Goal: Browse casually: Explore the website without a specific task or goal

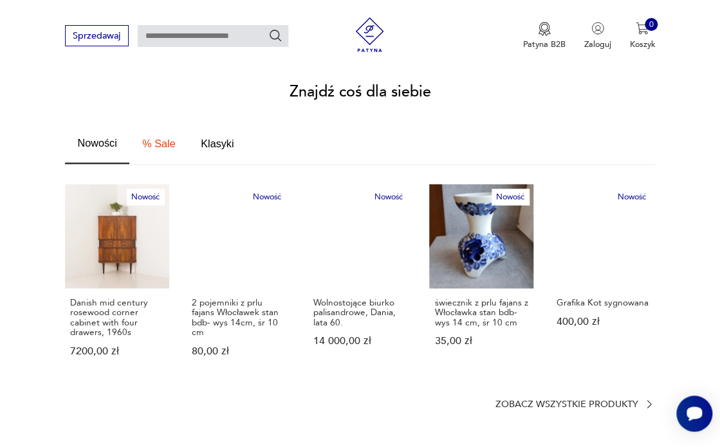
scroll to position [724, 0]
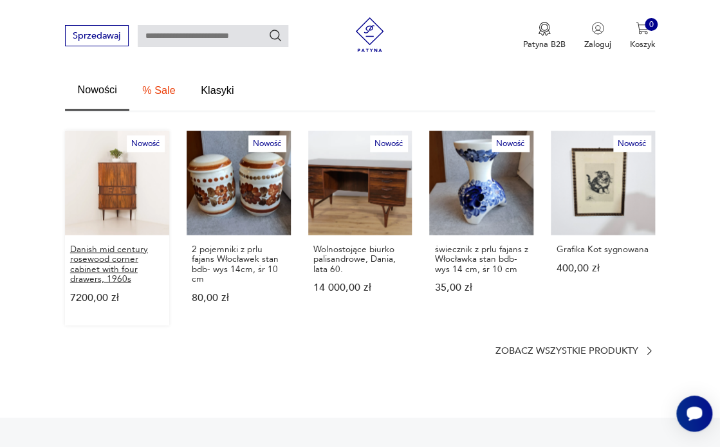
click at [104, 250] on p "Danish mid century rosewood corner cabinet with four drawers, 1960s" at bounding box center [117, 263] width 94 height 39
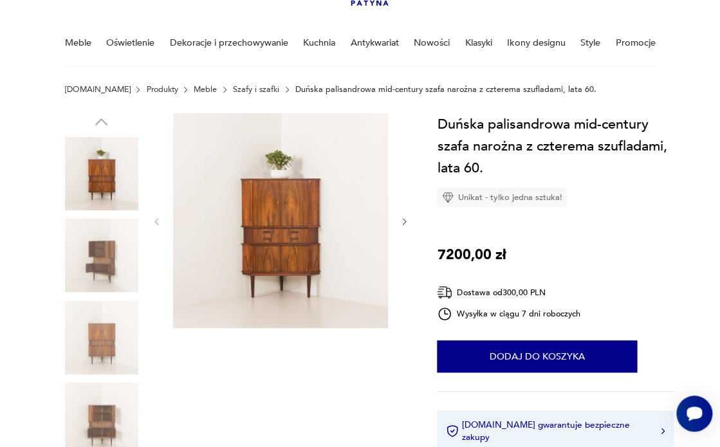
scroll to position [203, 0]
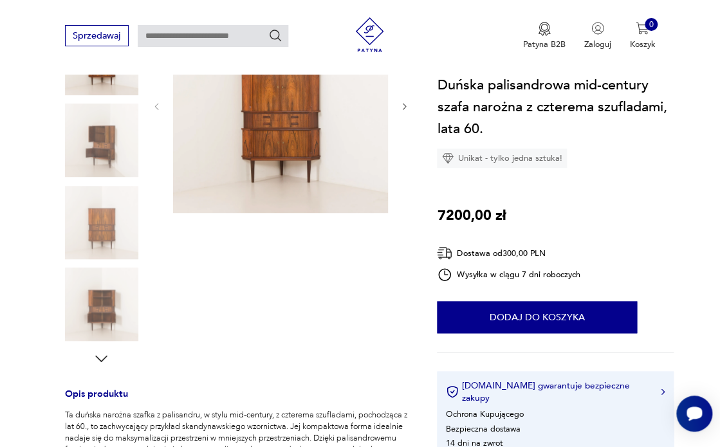
click at [108, 310] on img at bounding box center [101, 304] width 73 height 73
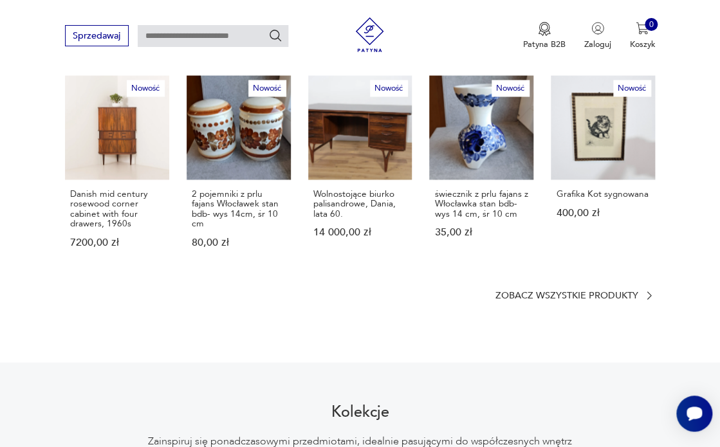
scroll to position [788, 0]
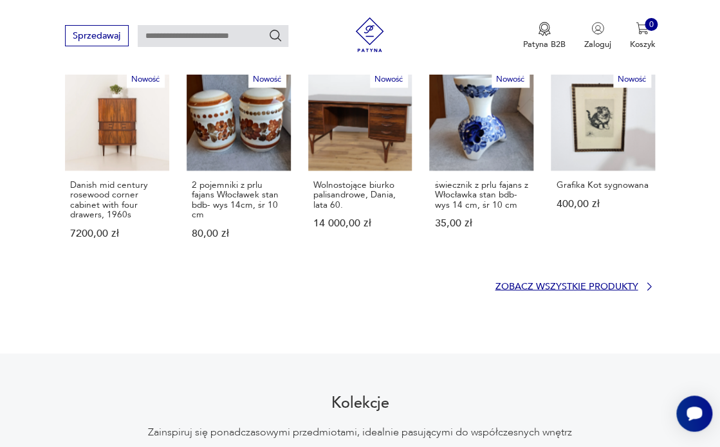
click at [588, 283] on p "Zobacz wszystkie produkty" at bounding box center [566, 287] width 143 height 8
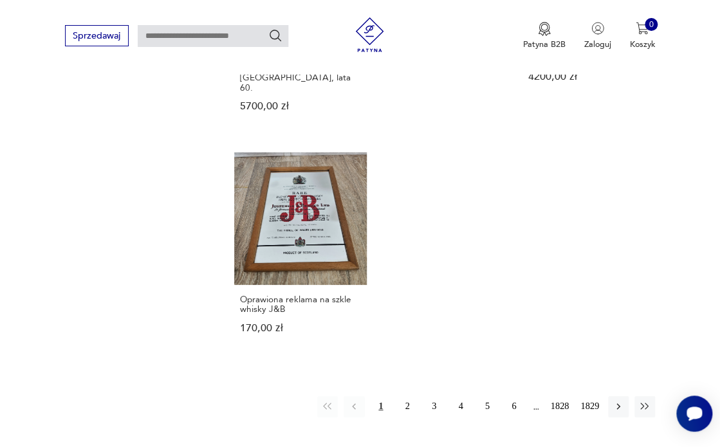
scroll to position [1435, 0]
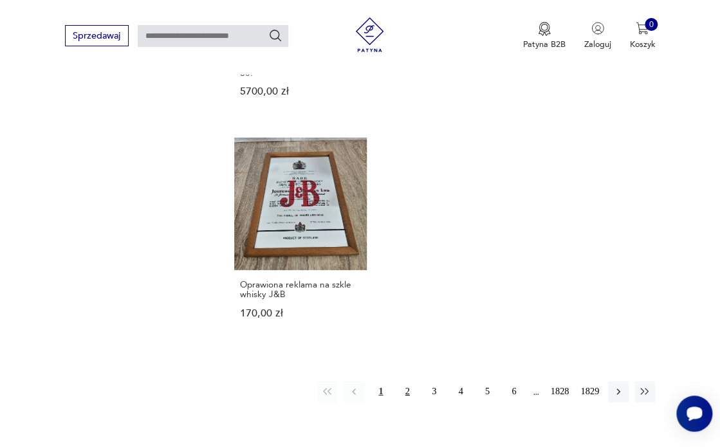
click at [405, 382] on button "2" at bounding box center [407, 392] width 21 height 21
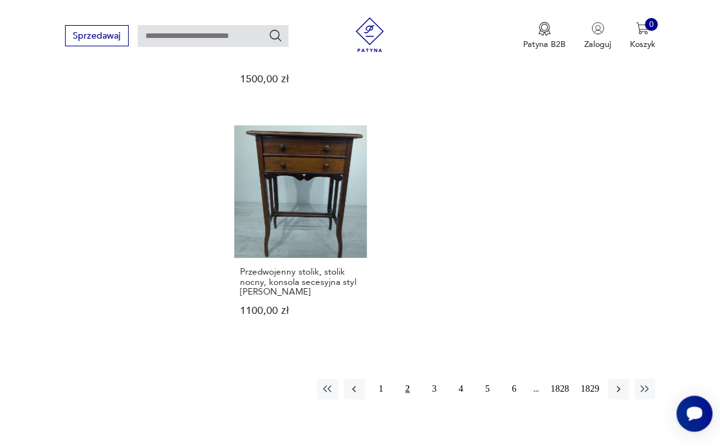
scroll to position [1470, 0]
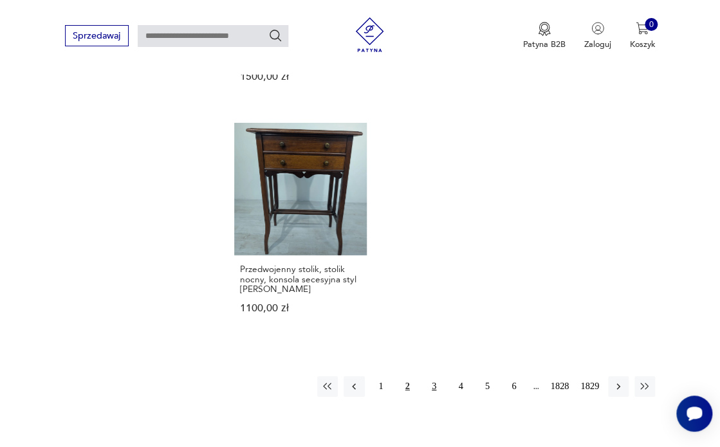
click at [434, 377] on button "3" at bounding box center [434, 387] width 21 height 21
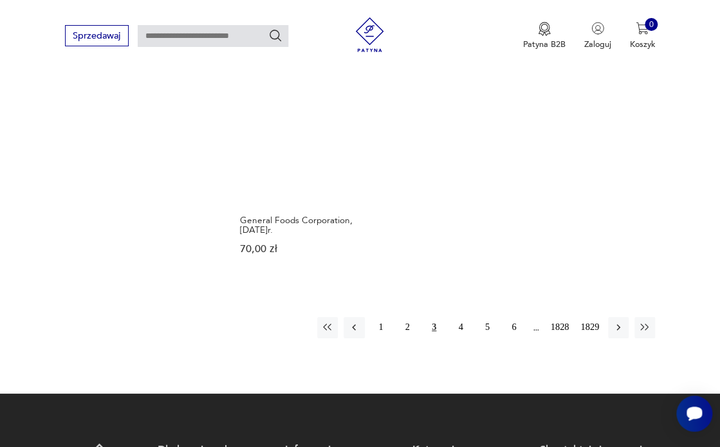
scroll to position [1502, 0]
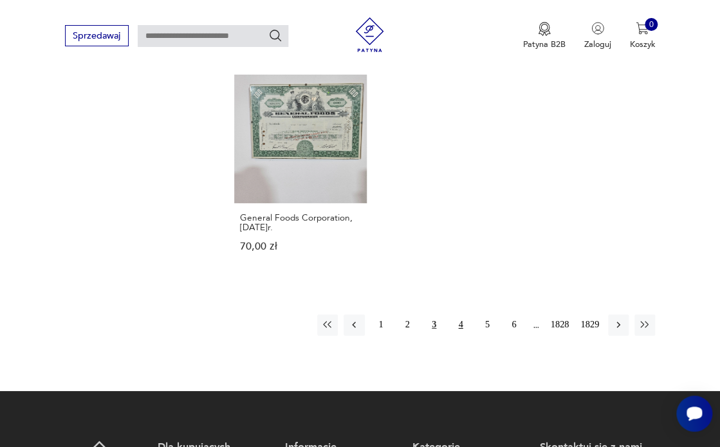
click at [463, 315] on button "4" at bounding box center [461, 325] width 21 height 21
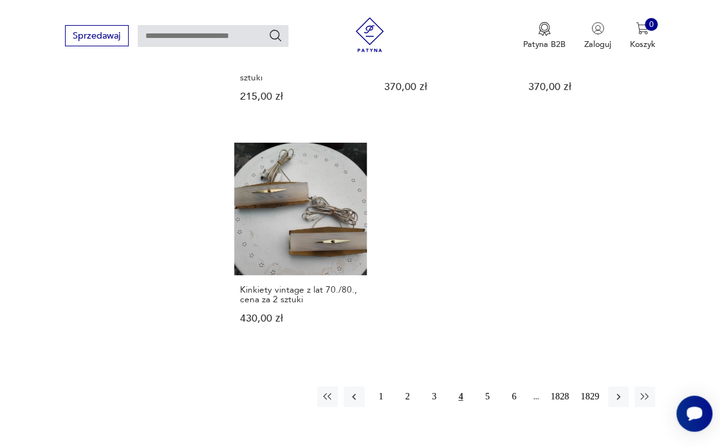
scroll to position [1364, 0]
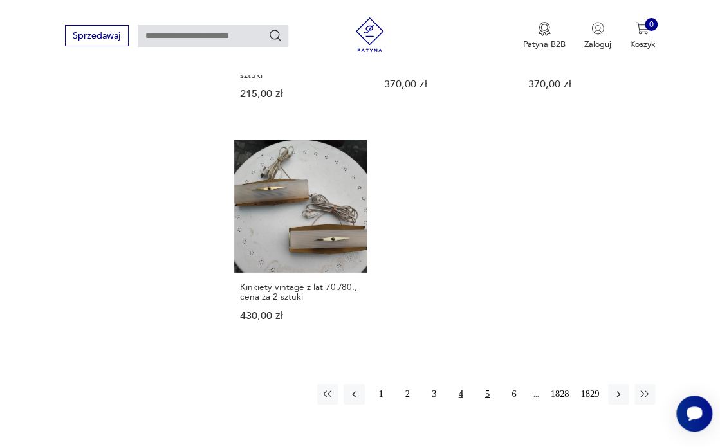
click at [490, 384] on button "5" at bounding box center [487, 394] width 21 height 21
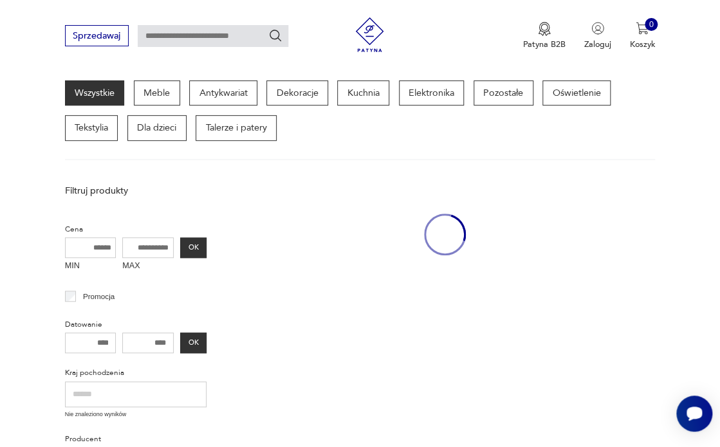
scroll to position [140, 0]
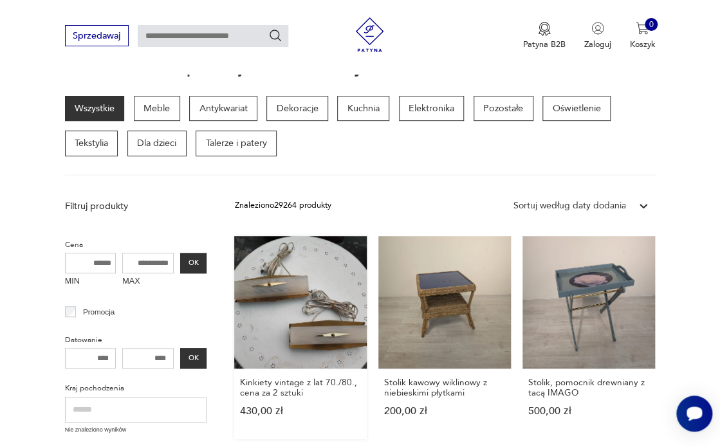
click at [278, 356] on link "Kinkiety vintage z lat 70./80., cena za 2 sztuki 430,00 zł" at bounding box center [300, 337] width 133 height 203
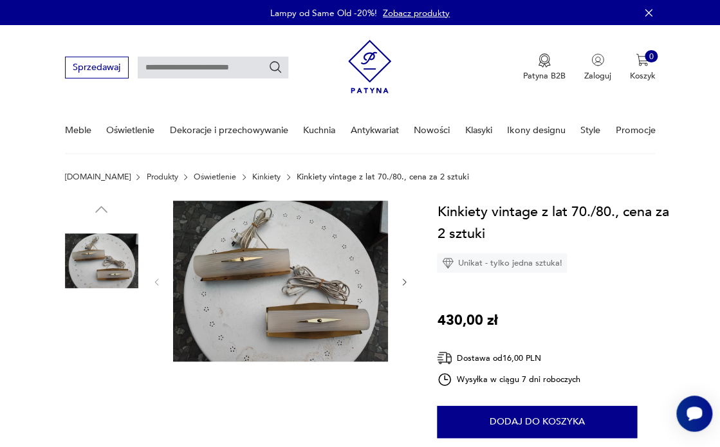
click at [93, 341] on img at bounding box center [101, 342] width 73 height 73
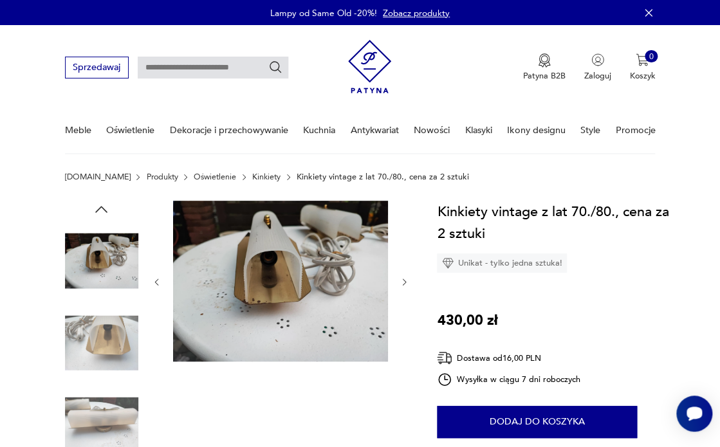
click at [274, 293] on img at bounding box center [280, 282] width 215 height 162
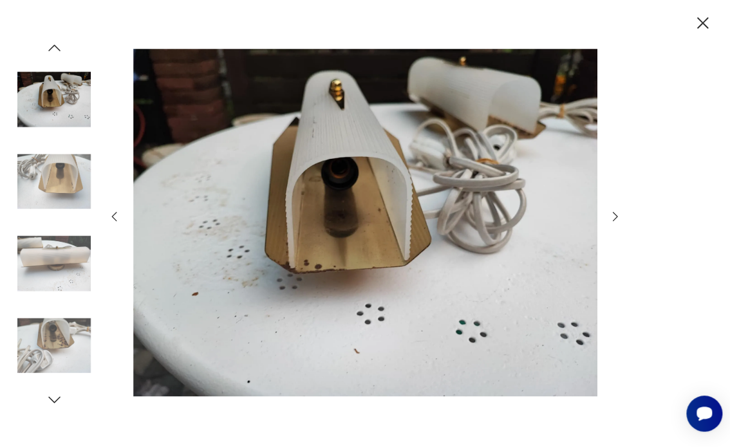
click at [617, 219] on icon "button" at bounding box center [615, 217] width 14 height 14
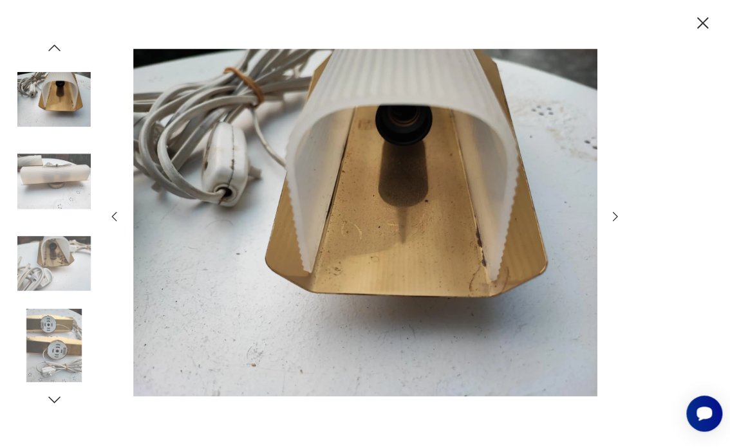
click at [617, 219] on icon "button" at bounding box center [615, 217] width 14 height 14
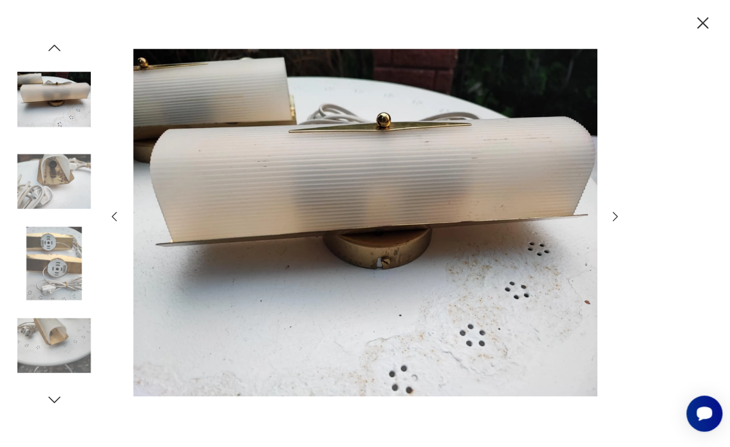
click at [617, 219] on icon "button" at bounding box center [615, 217] width 14 height 14
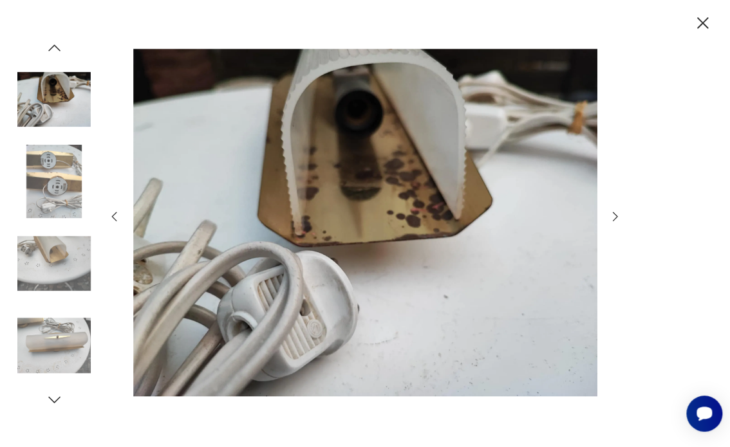
click at [617, 219] on icon "button" at bounding box center [615, 217] width 14 height 14
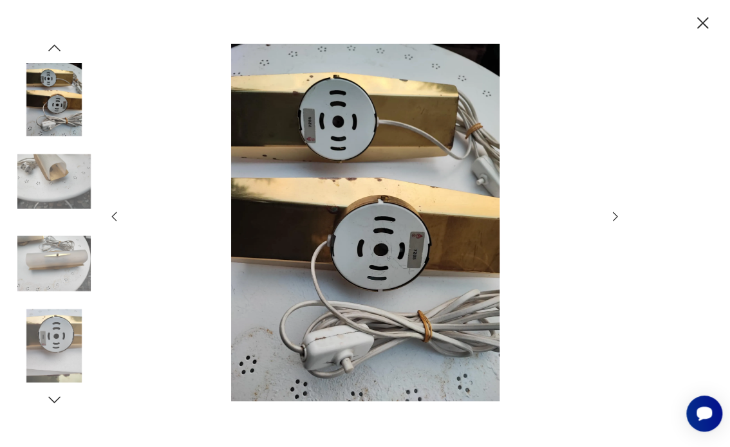
click at [617, 219] on icon "button" at bounding box center [615, 217] width 14 height 14
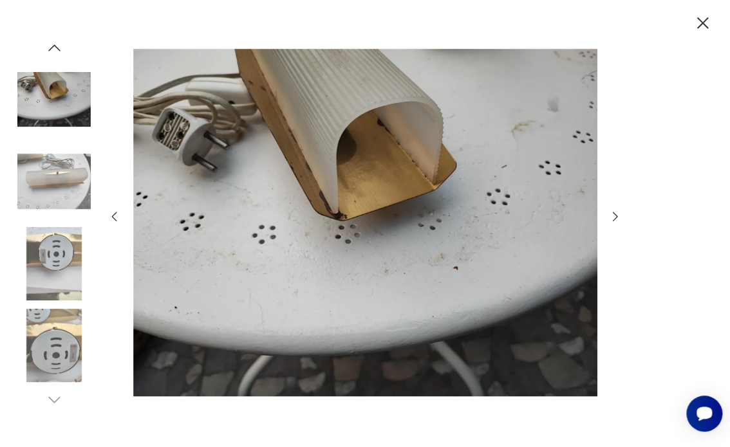
click at [615, 218] on icon "button" at bounding box center [615, 217] width 5 height 10
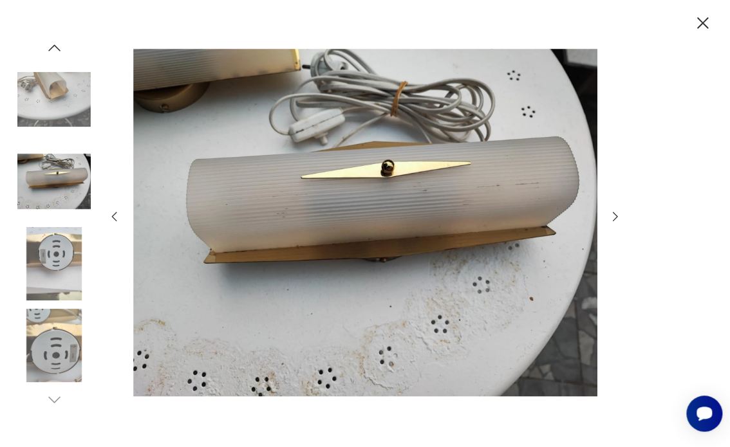
click at [56, 259] on img at bounding box center [53, 263] width 73 height 73
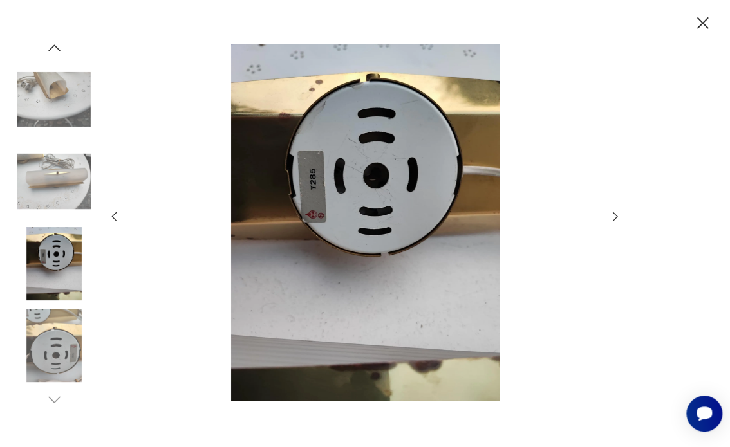
click at [614, 219] on icon "button" at bounding box center [615, 217] width 5 height 10
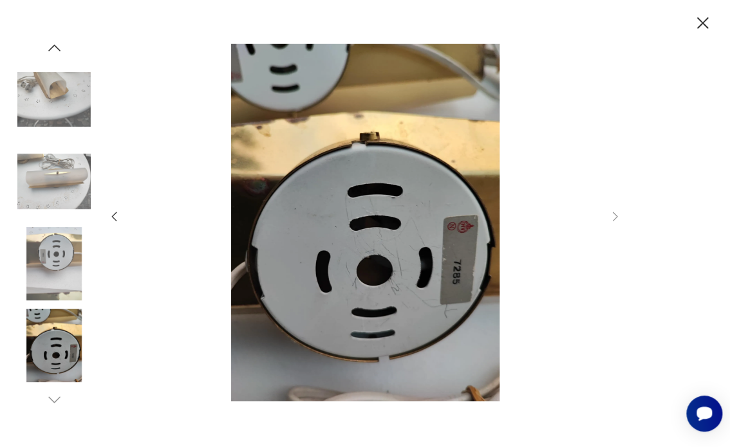
click at [58, 344] on img at bounding box center [53, 345] width 73 height 73
click at [58, 264] on img at bounding box center [53, 263] width 73 height 73
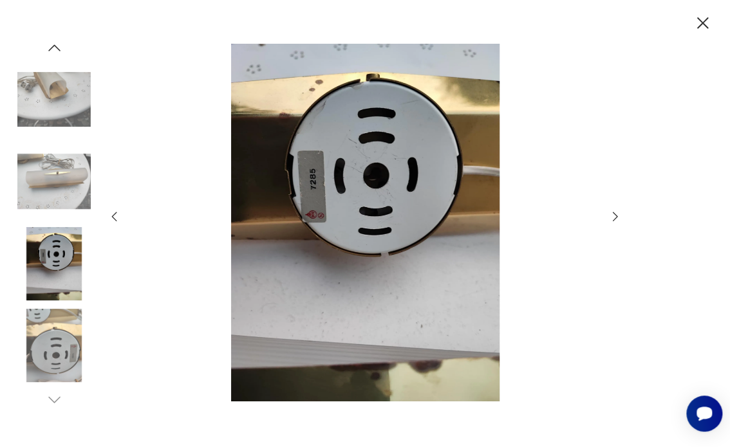
click at [70, 199] on img at bounding box center [53, 181] width 73 height 73
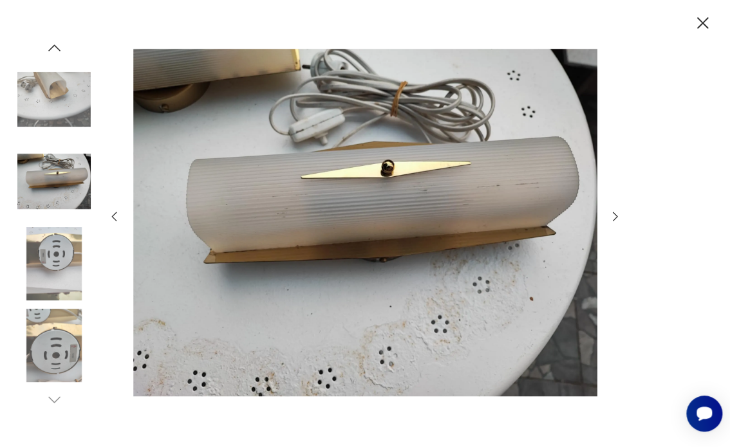
click at [69, 101] on img at bounding box center [53, 99] width 73 height 73
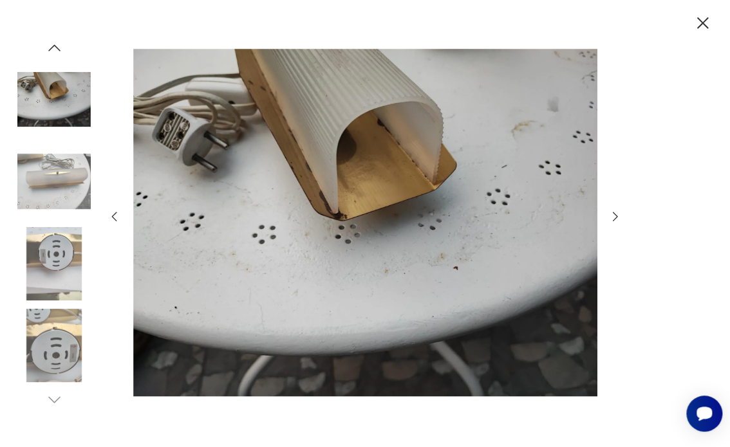
click at [705, 23] on icon "button" at bounding box center [703, 23] width 21 height 21
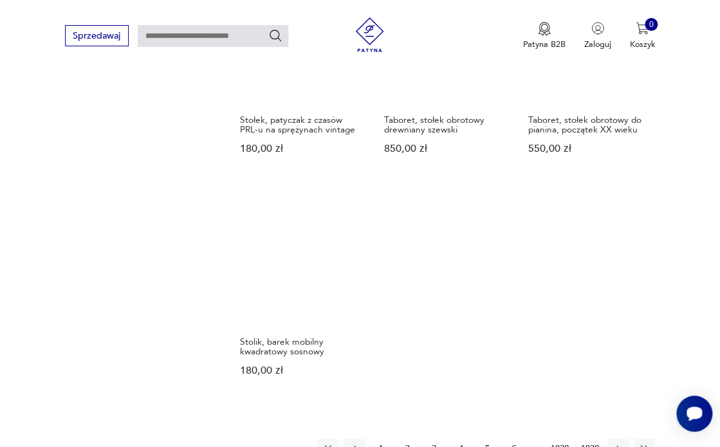
scroll to position [1470, 0]
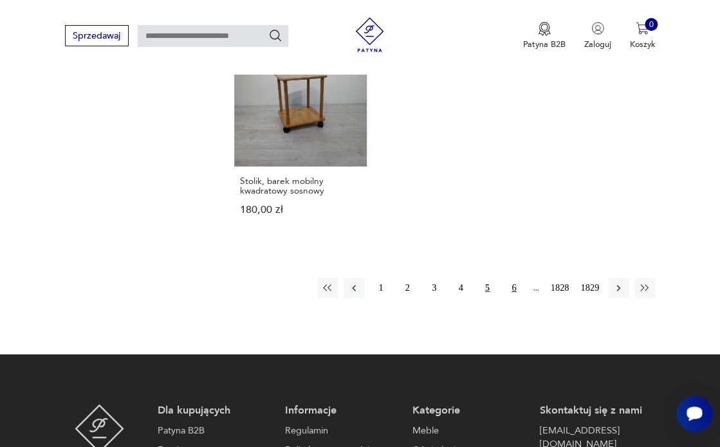
click at [514, 278] on button "6" at bounding box center [514, 288] width 21 height 21
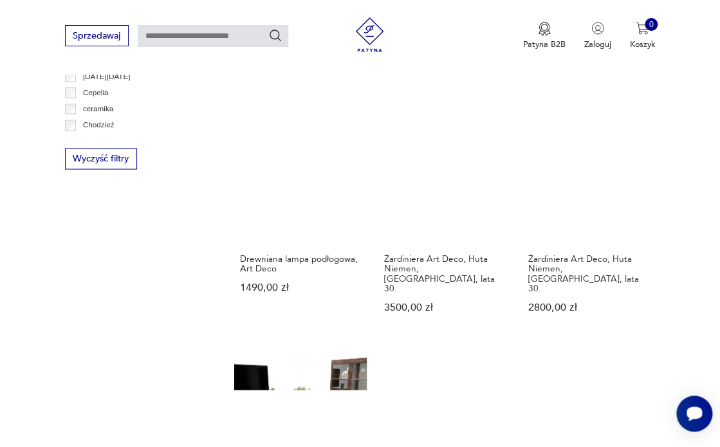
scroll to position [716, 0]
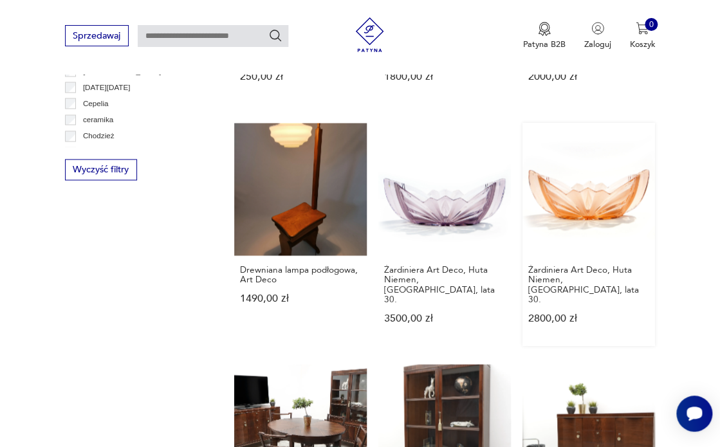
click at [582, 199] on link "Żardiniera Art Deco, Huta Niemen, [GEOGRAPHIC_DATA], lata 30. 2800,00 zł" at bounding box center [589, 234] width 133 height 223
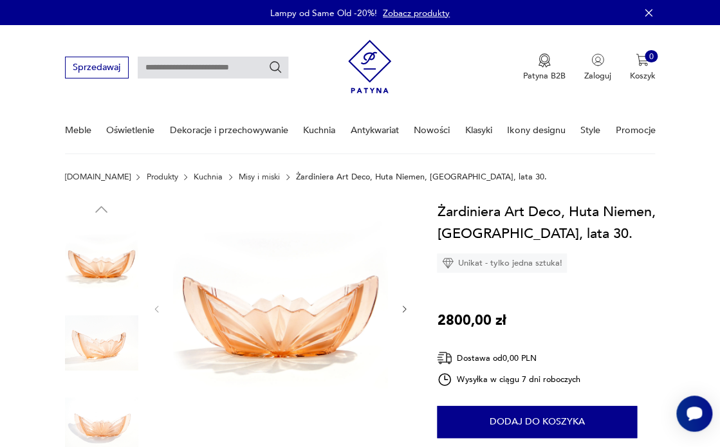
click at [295, 323] on img at bounding box center [280, 308] width 215 height 215
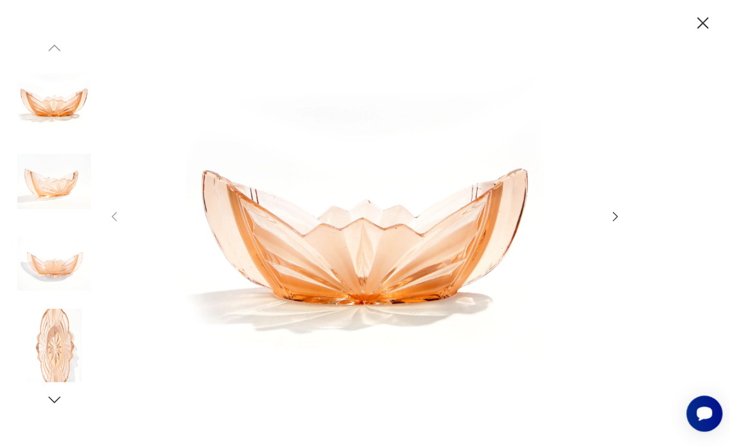
click at [51, 191] on img at bounding box center [53, 181] width 73 height 73
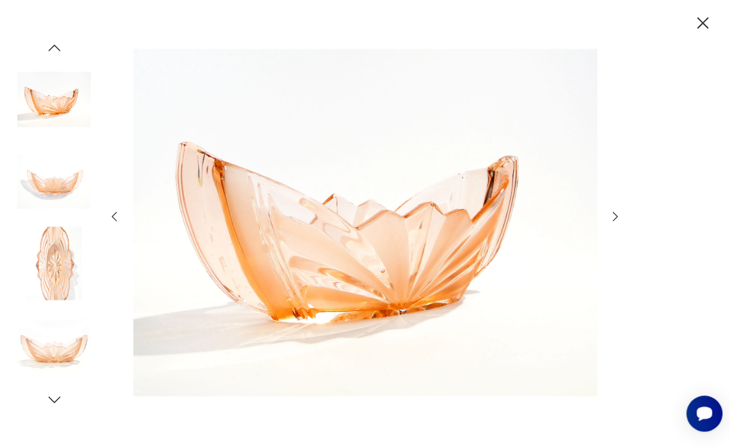
click at [54, 283] on img at bounding box center [53, 263] width 73 height 73
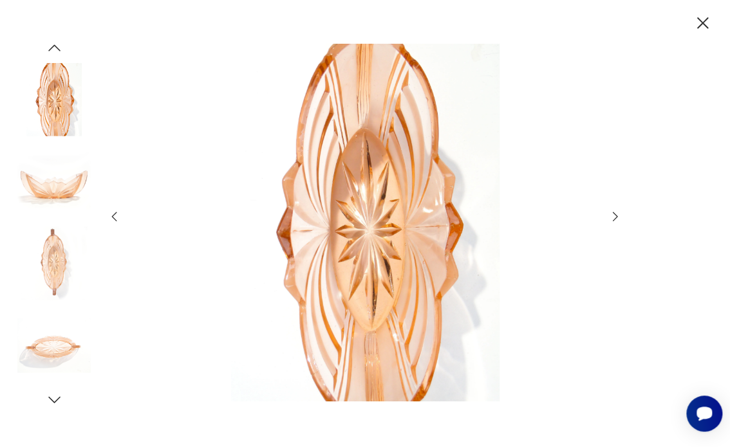
click at [60, 345] on img at bounding box center [53, 345] width 73 height 73
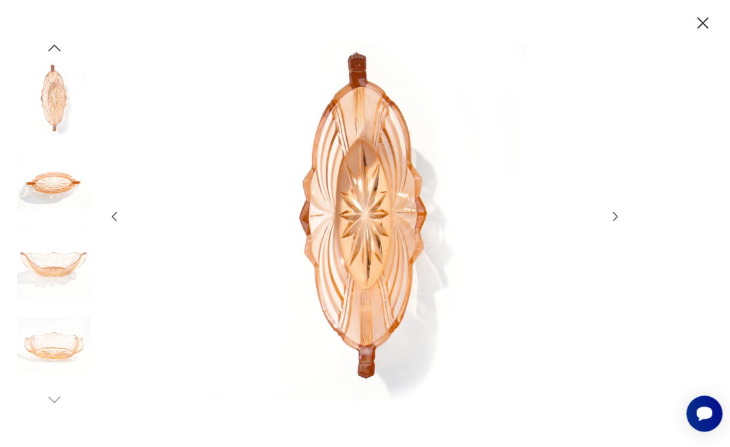
click at [51, 342] on img at bounding box center [53, 345] width 73 height 73
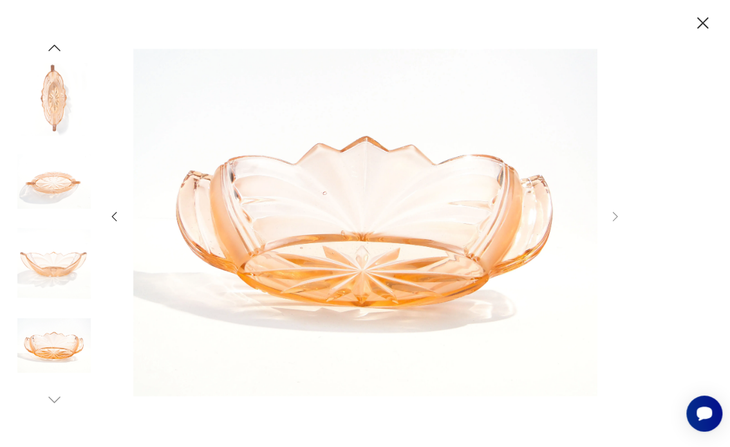
click at [61, 274] on img at bounding box center [53, 263] width 73 height 73
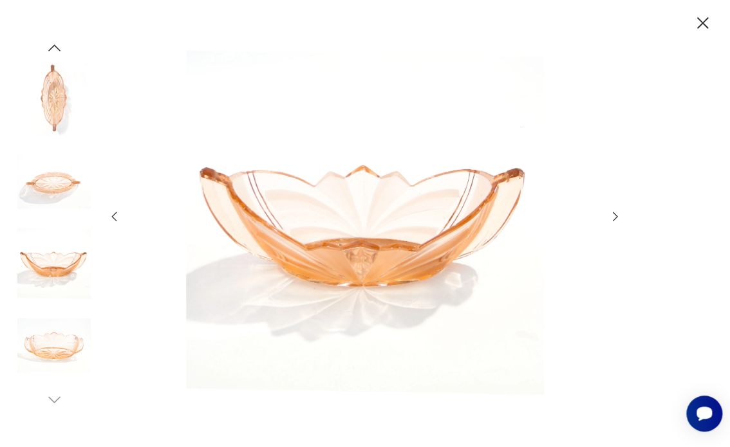
click at [56, 185] on img at bounding box center [53, 181] width 73 height 73
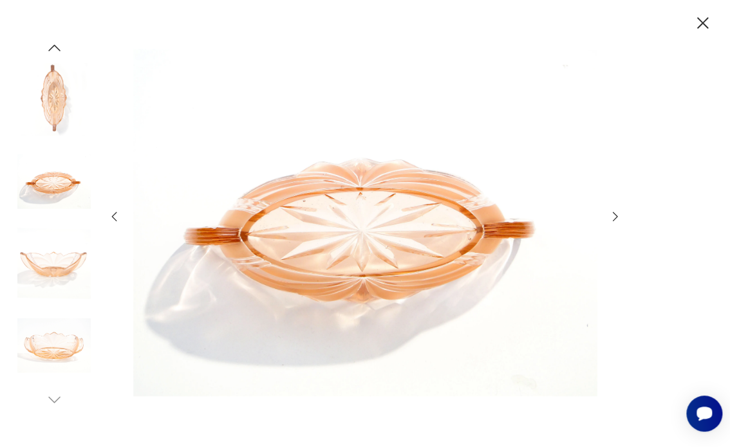
click at [59, 88] on img at bounding box center [53, 99] width 73 height 73
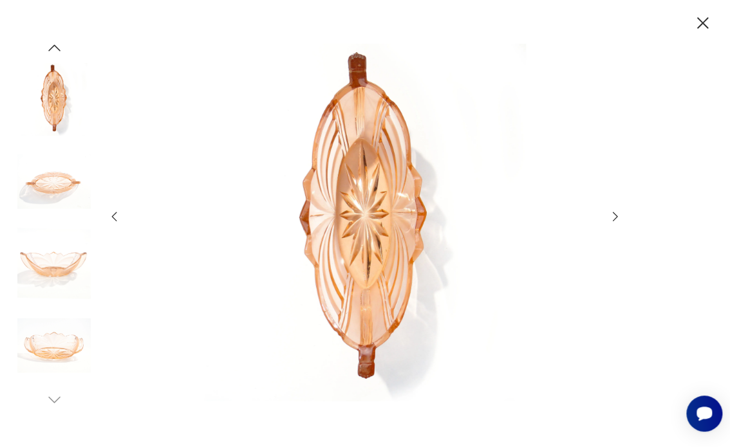
click at [613, 217] on icon "button" at bounding box center [615, 217] width 14 height 14
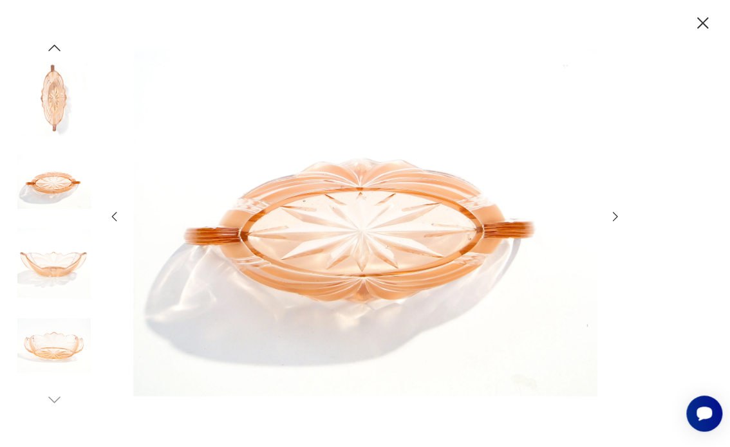
click at [613, 217] on icon "button" at bounding box center [615, 217] width 14 height 14
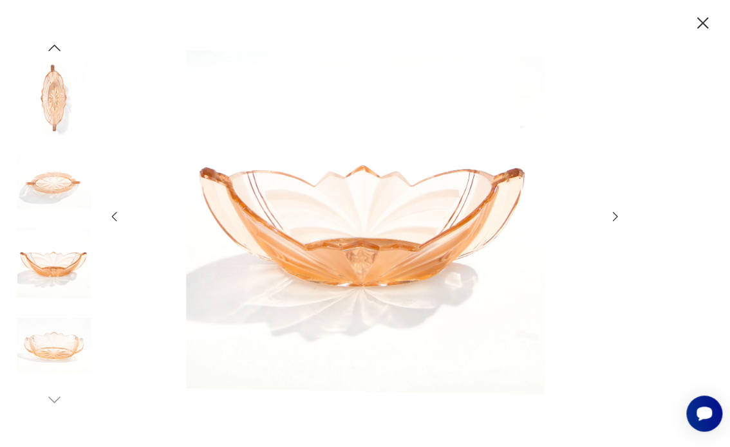
click at [613, 217] on icon "button" at bounding box center [615, 217] width 14 height 14
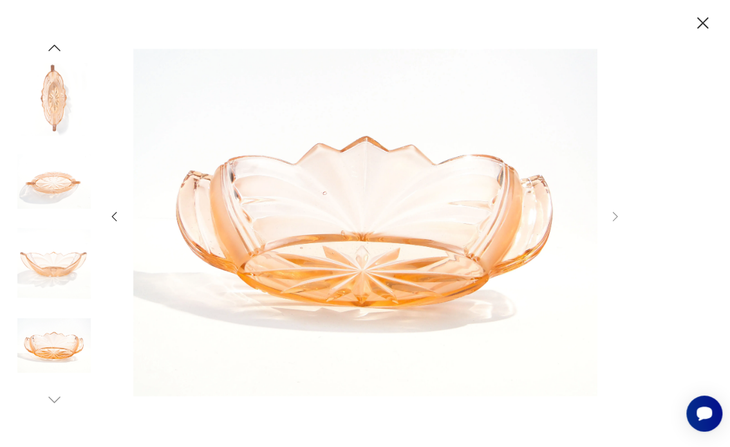
click at [703, 27] on icon "button" at bounding box center [703, 23] width 21 height 21
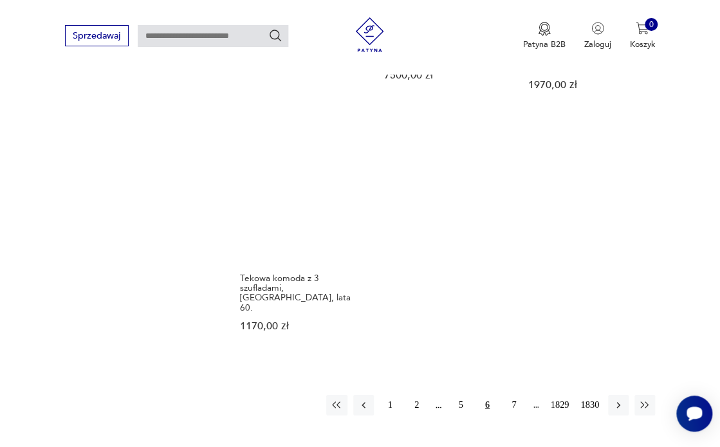
scroll to position [1418, 0]
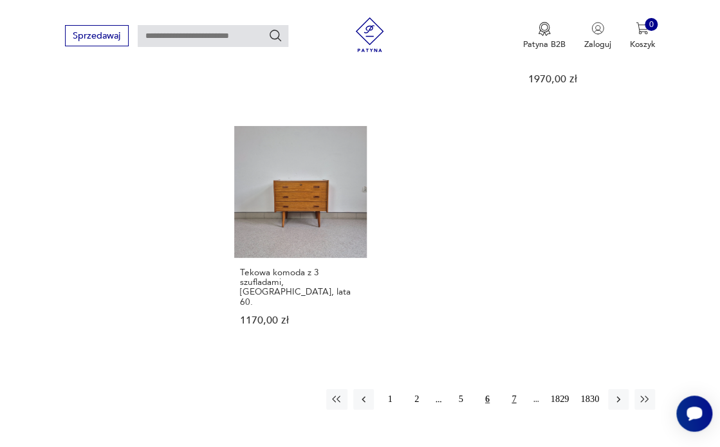
click at [514, 389] on button "7" at bounding box center [514, 399] width 21 height 21
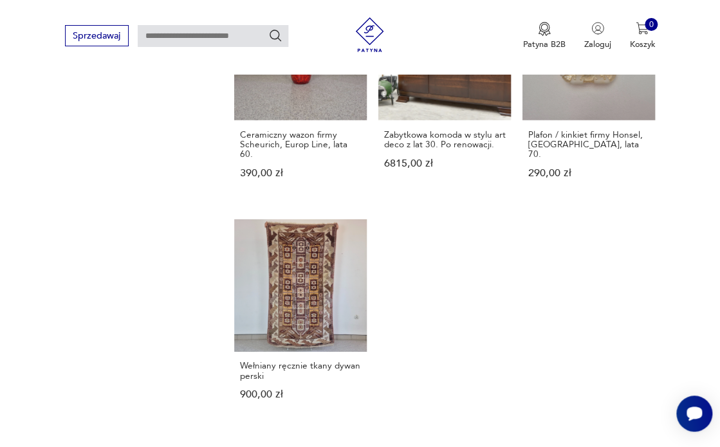
scroll to position [1387, 0]
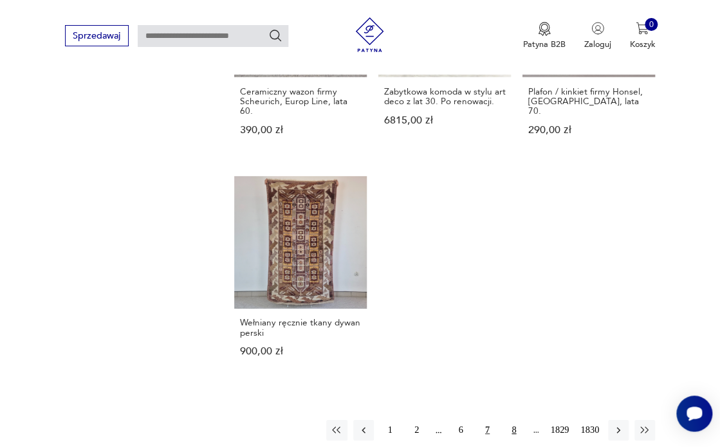
click at [515, 420] on button "8" at bounding box center [514, 430] width 21 height 21
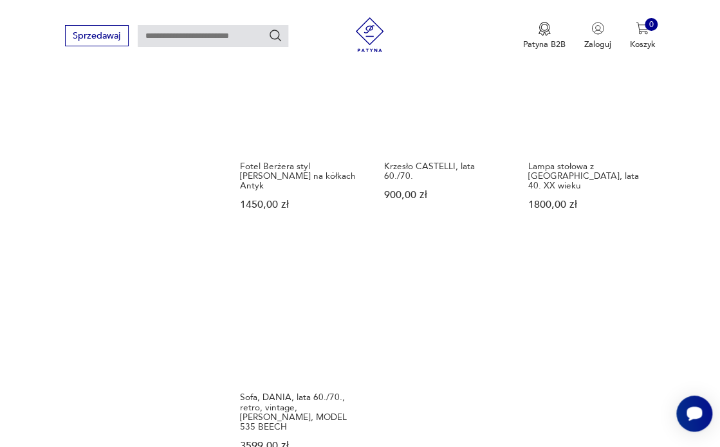
scroll to position [1485, 0]
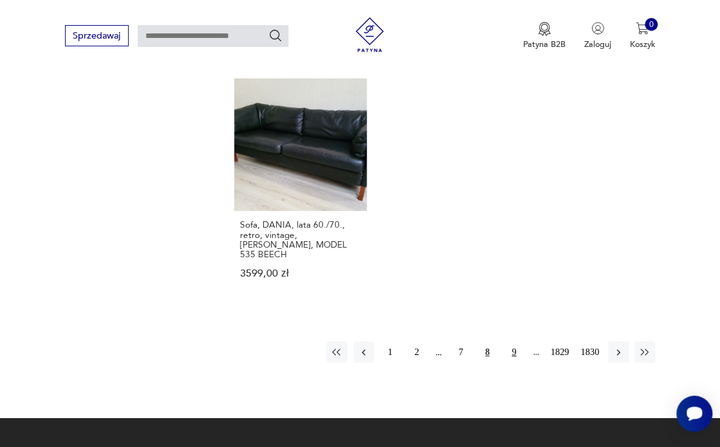
click at [514, 342] on button "9" at bounding box center [514, 352] width 21 height 21
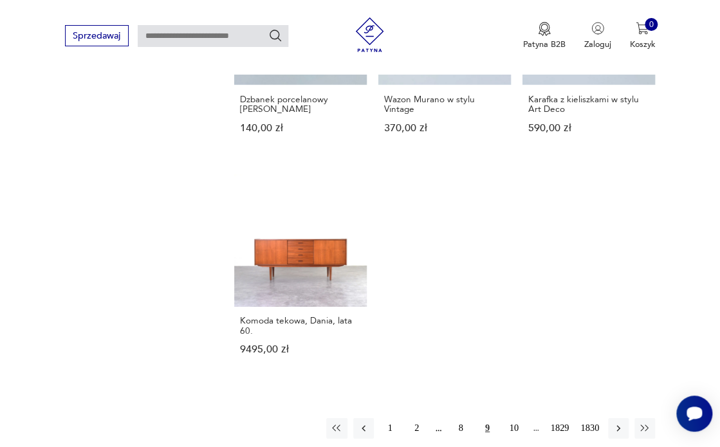
scroll to position [1404, 0]
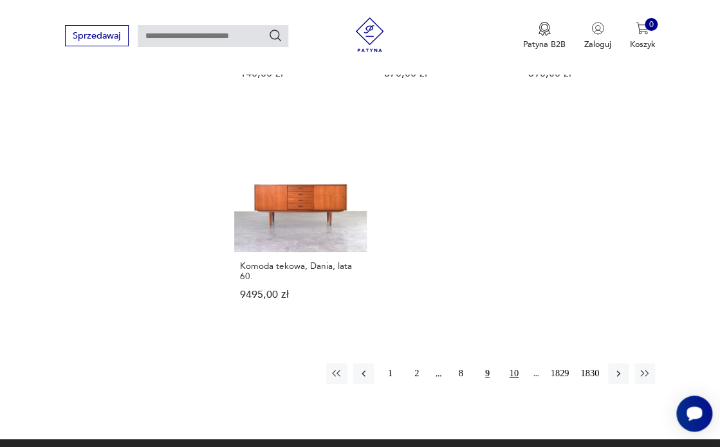
click at [512, 364] on button "10" at bounding box center [514, 374] width 21 height 21
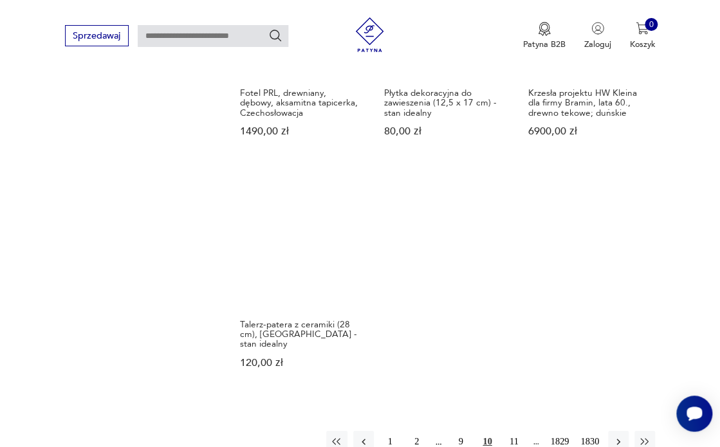
scroll to position [1406, 0]
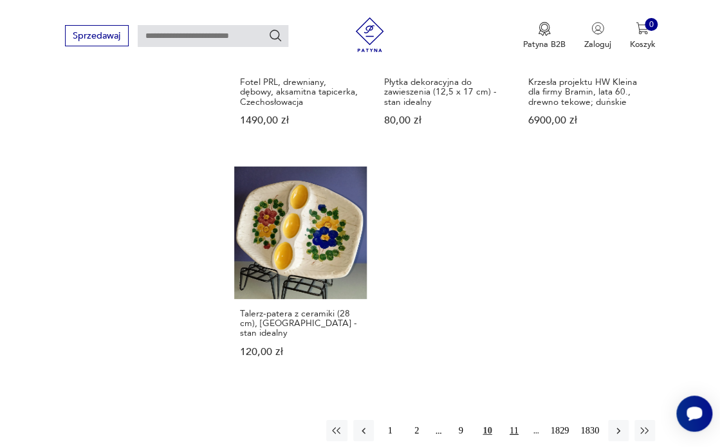
click at [514, 420] on button "11" at bounding box center [514, 430] width 21 height 21
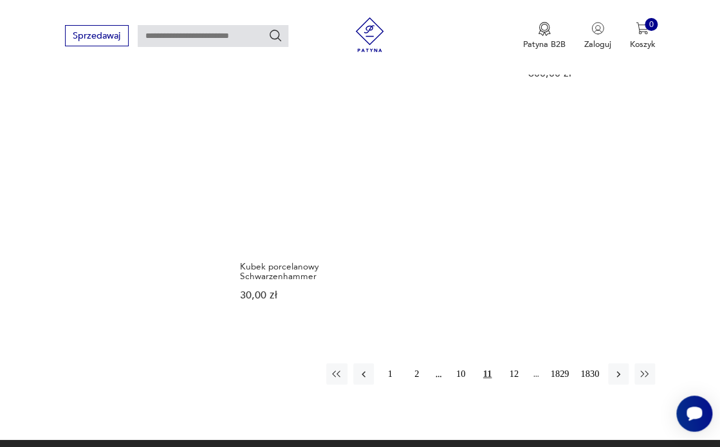
scroll to position [1403, 0]
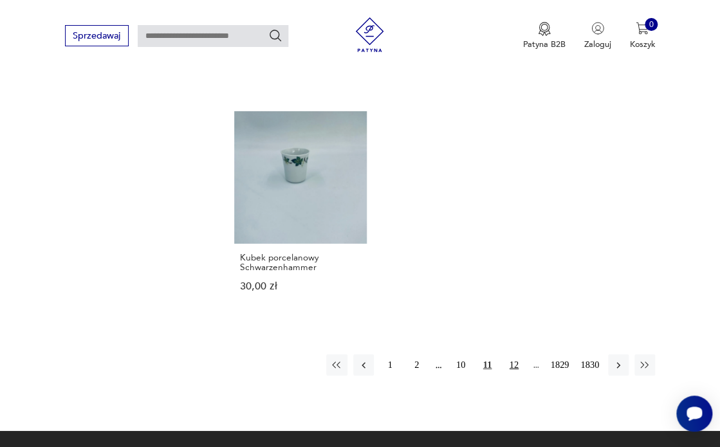
click at [513, 355] on button "12" at bounding box center [514, 365] width 21 height 21
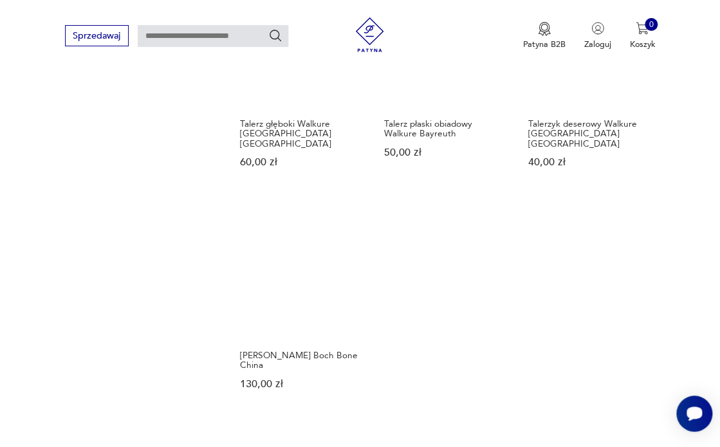
scroll to position [1363, 0]
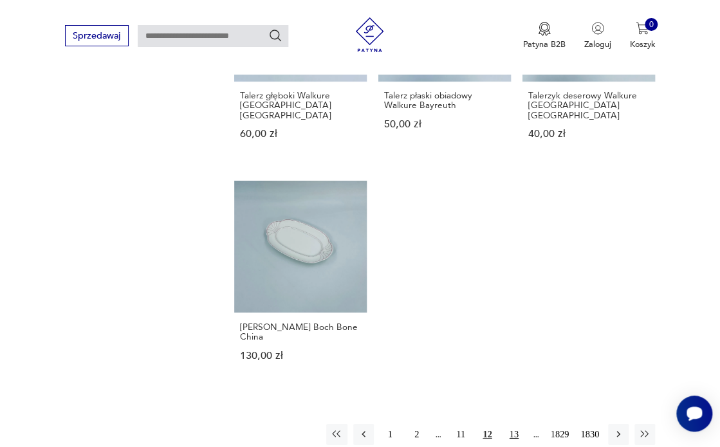
click at [510, 424] on button "13" at bounding box center [514, 434] width 21 height 21
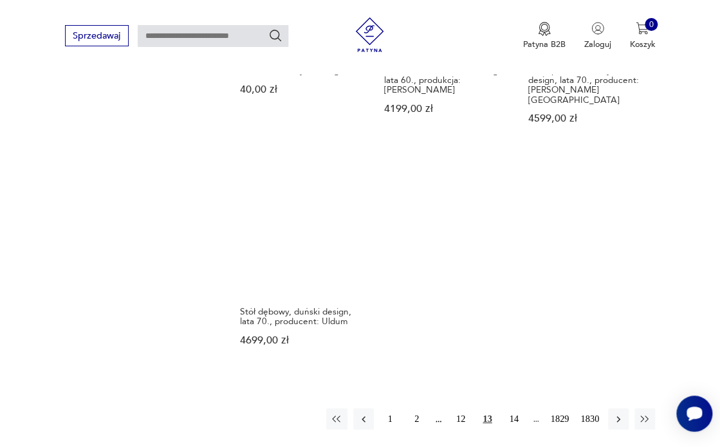
scroll to position [1372, 0]
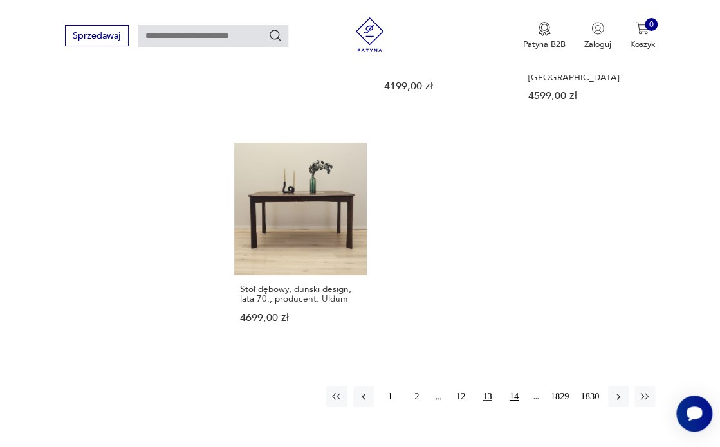
click at [514, 386] on button "14" at bounding box center [514, 396] width 21 height 21
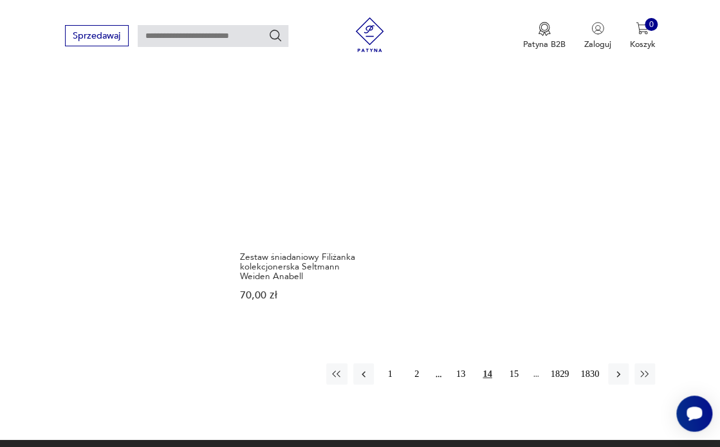
scroll to position [1406, 0]
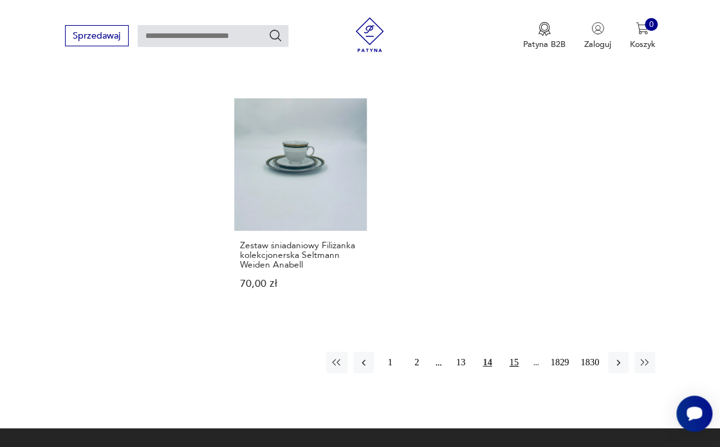
click at [517, 360] on button "15" at bounding box center [514, 362] width 21 height 21
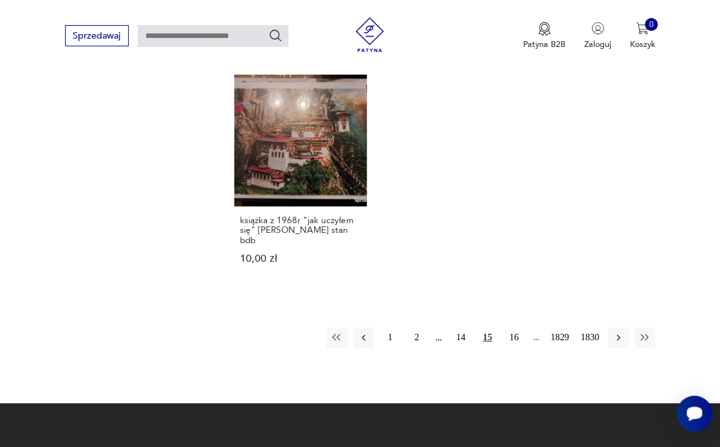
scroll to position [1437, 0]
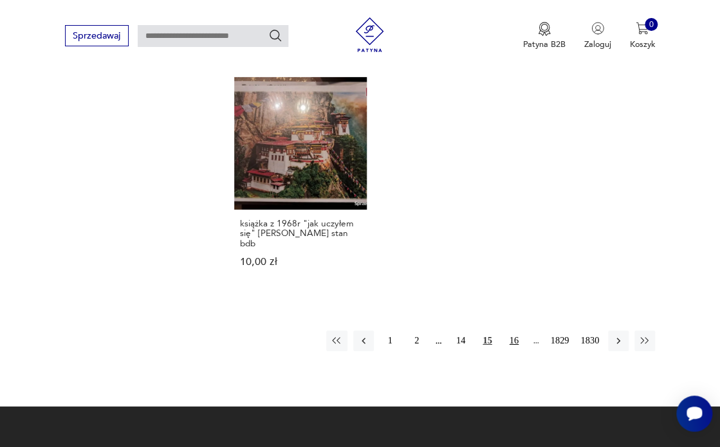
click at [515, 331] on button "16" at bounding box center [514, 341] width 21 height 21
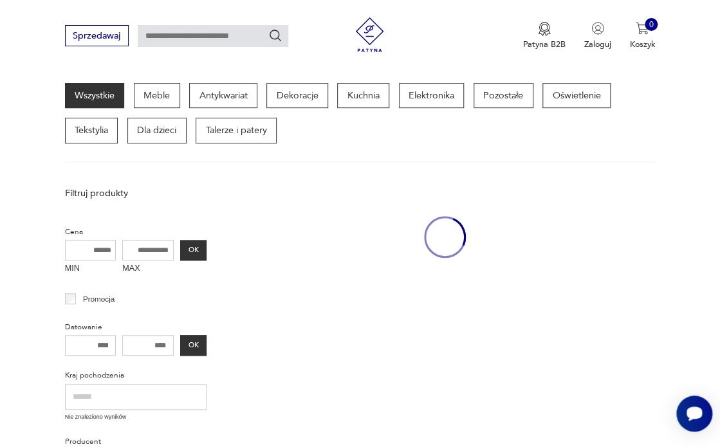
scroll to position [140, 0]
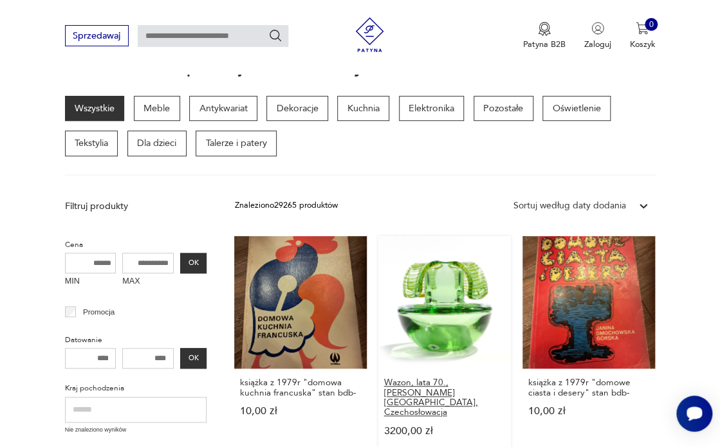
click at [421, 387] on h3 "Wazon, lata 70., [PERSON_NAME][GEOGRAPHIC_DATA], Czechosłowacja" at bounding box center [445, 397] width 122 height 39
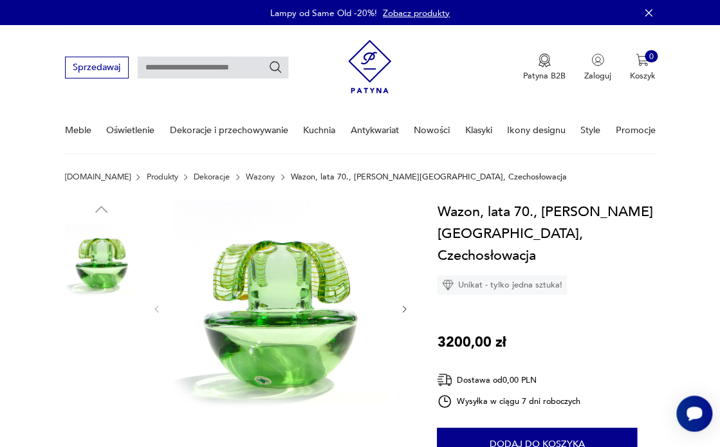
click at [274, 306] on img at bounding box center [280, 308] width 215 height 215
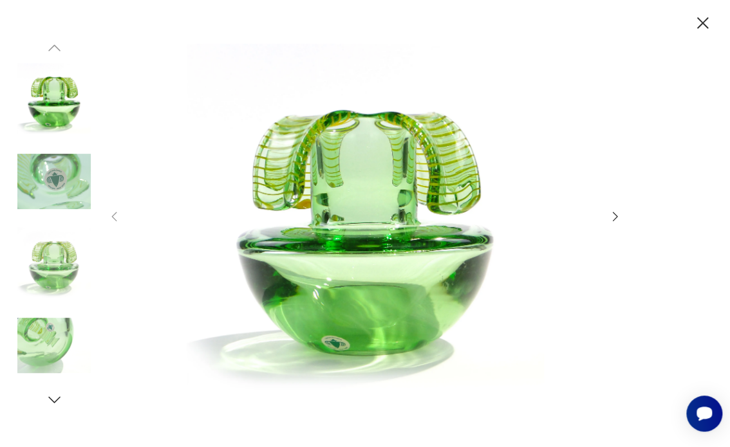
click at [613, 219] on icon "button" at bounding box center [615, 217] width 14 height 14
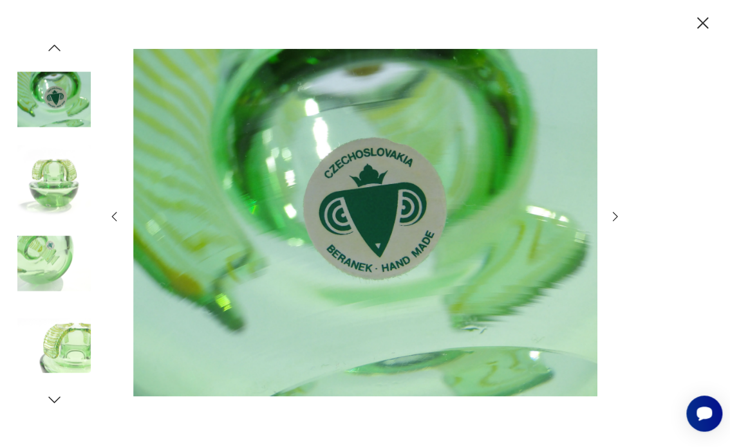
click at [615, 217] on icon "button" at bounding box center [615, 217] width 14 height 14
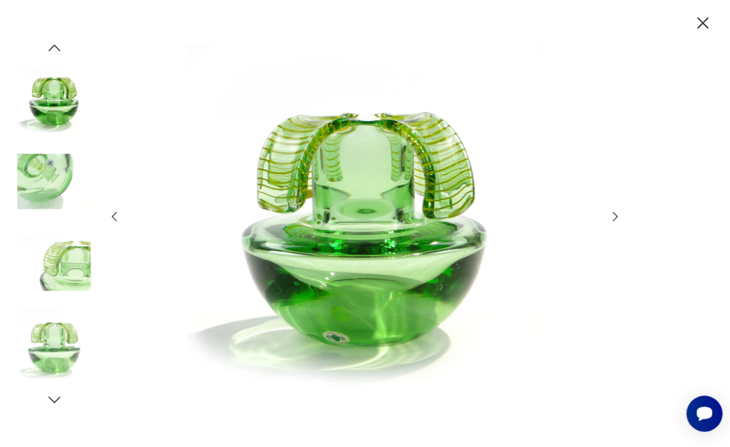
click at [615, 217] on icon "button" at bounding box center [615, 217] width 14 height 14
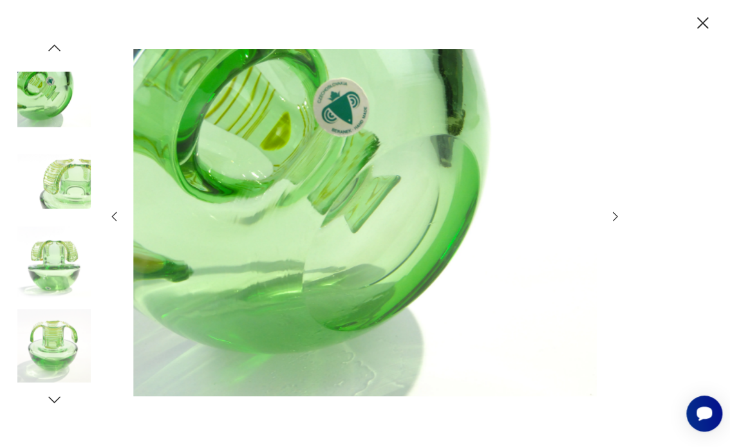
click at [615, 217] on icon "button" at bounding box center [615, 217] width 14 height 14
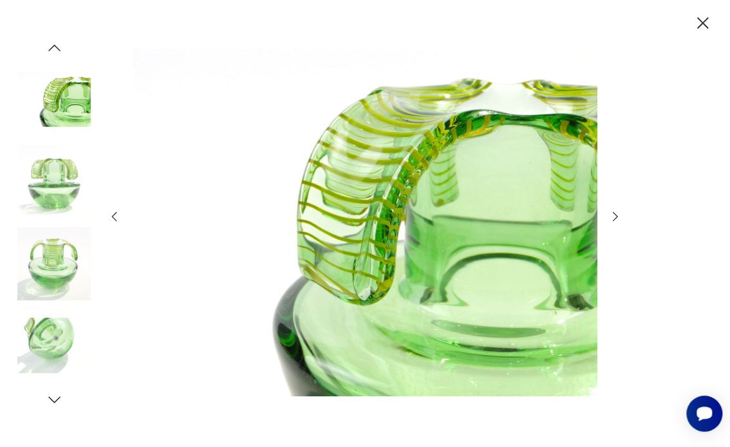
click at [615, 217] on icon "button" at bounding box center [615, 217] width 14 height 14
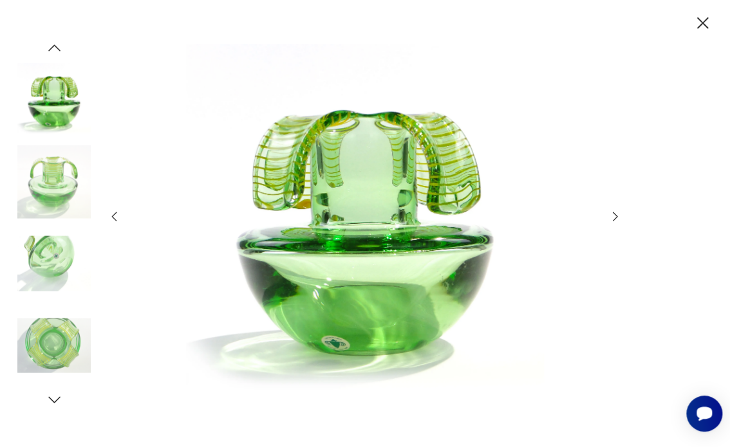
click at [615, 217] on icon "button" at bounding box center [615, 217] width 14 height 14
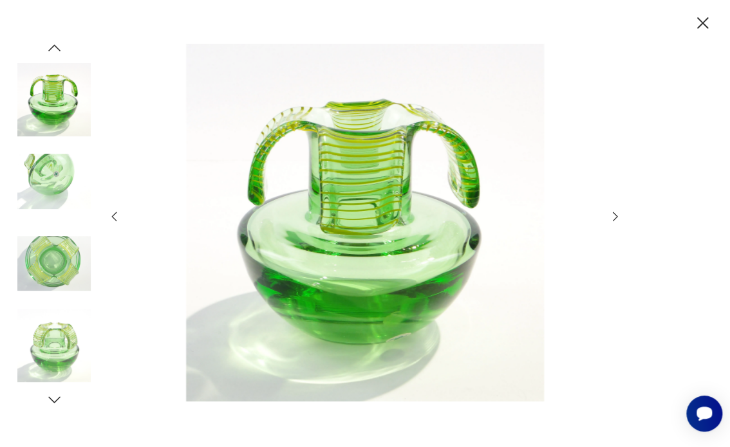
click at [703, 23] on icon "button" at bounding box center [703, 23] width 21 height 21
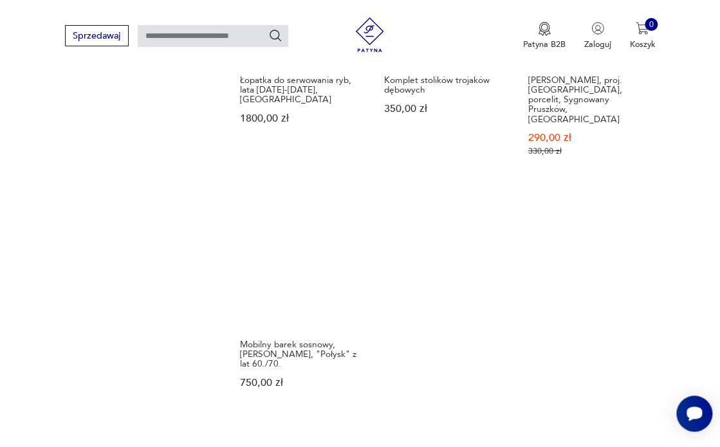
scroll to position [1457, 0]
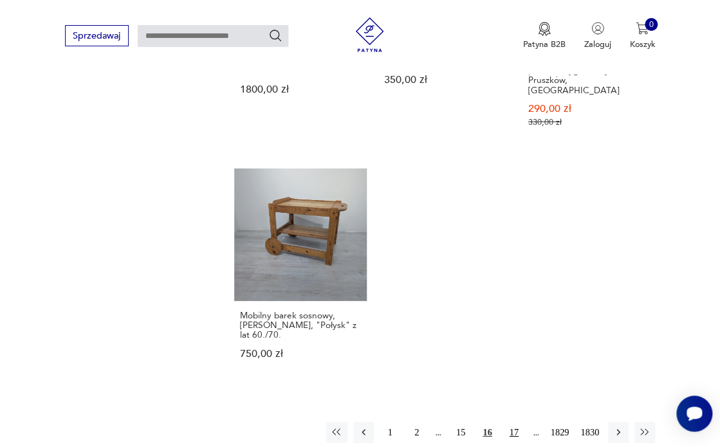
click at [515, 422] on button "17" at bounding box center [514, 432] width 21 height 21
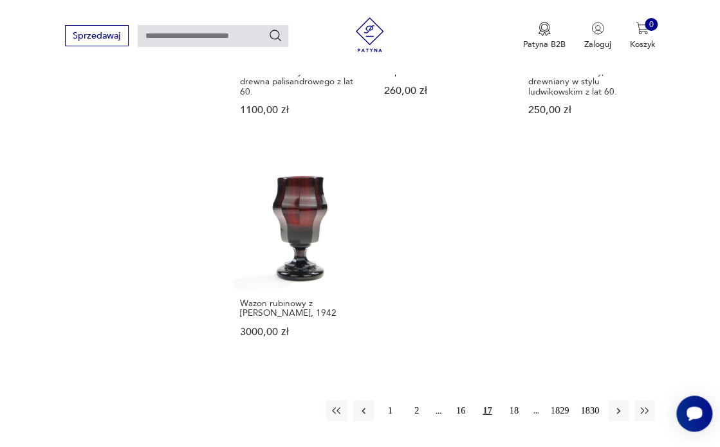
scroll to position [1430, 0]
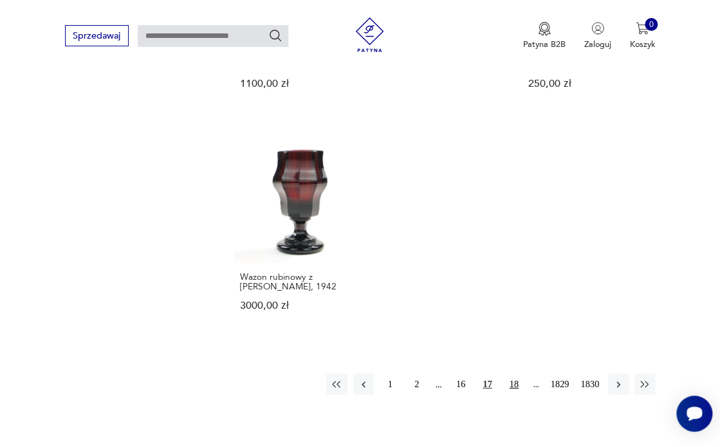
click at [515, 374] on button "18" at bounding box center [514, 384] width 21 height 21
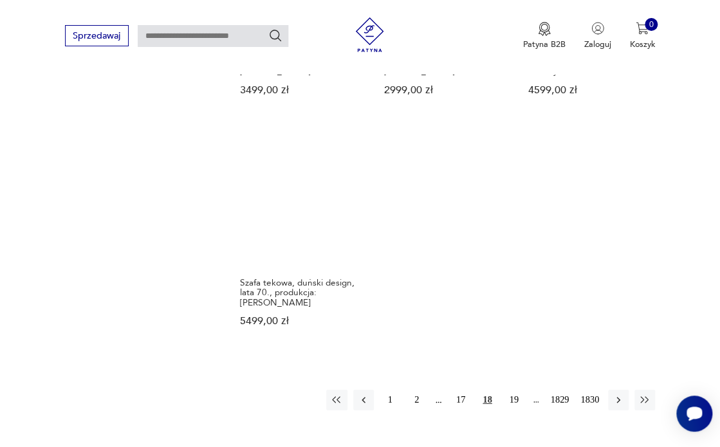
scroll to position [1421, 0]
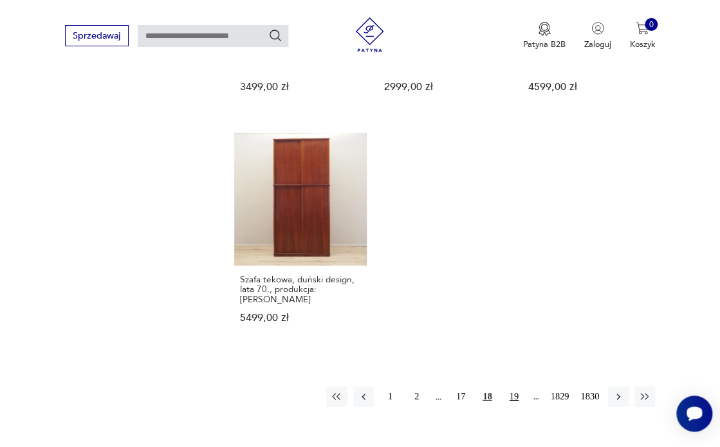
click at [512, 387] on button "19" at bounding box center [514, 397] width 21 height 21
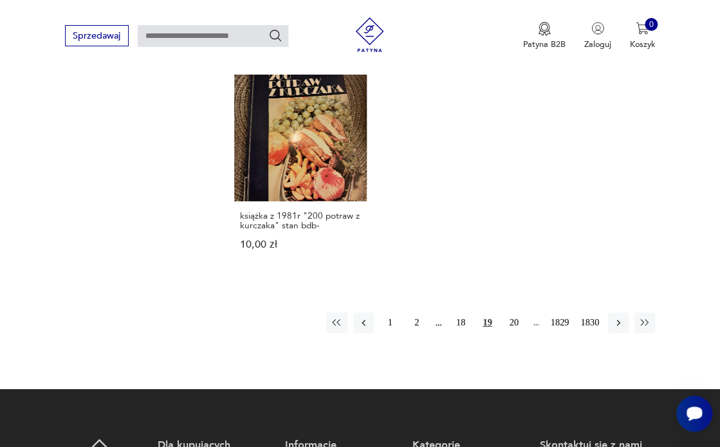
scroll to position [1473, 0]
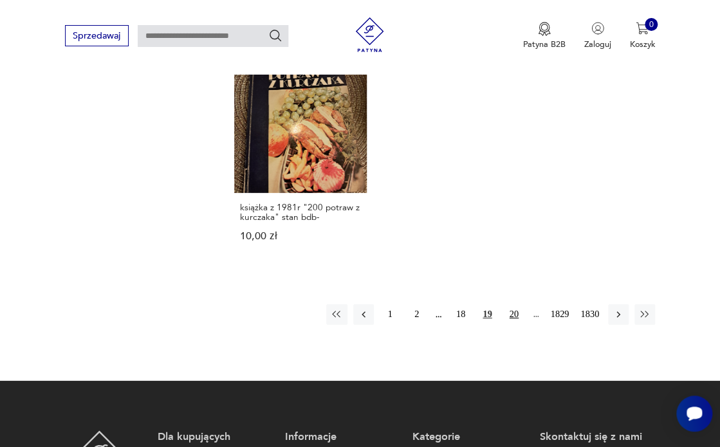
drag, startPoint x: 513, startPoint y: 312, endPoint x: 533, endPoint y: 299, distance: 23.7
click at [513, 313] on button "20" at bounding box center [514, 314] width 21 height 21
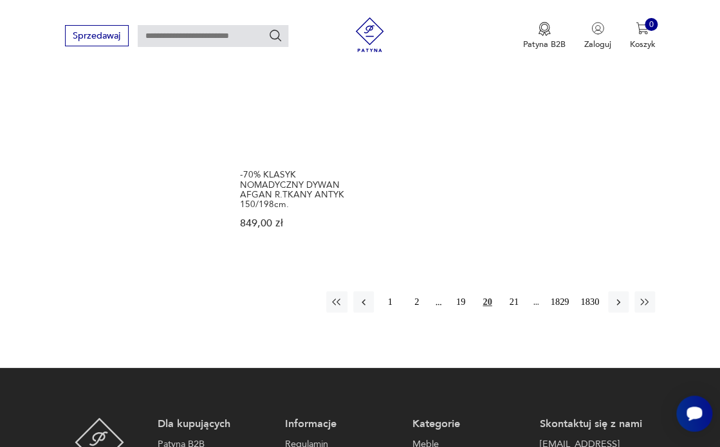
scroll to position [1598, 0]
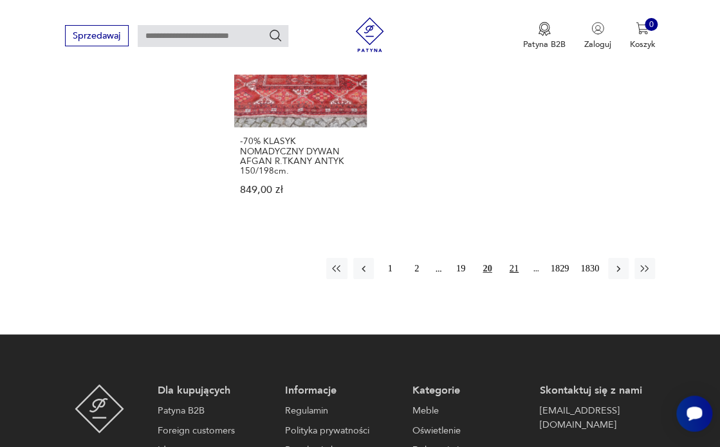
click at [512, 258] on button "21" at bounding box center [514, 268] width 21 height 21
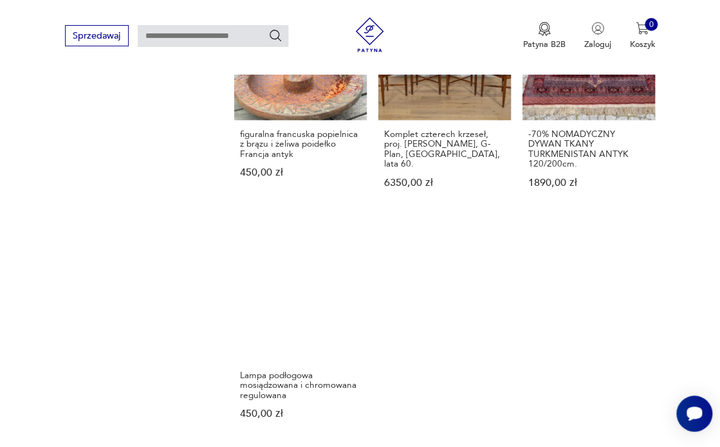
scroll to position [1524, 0]
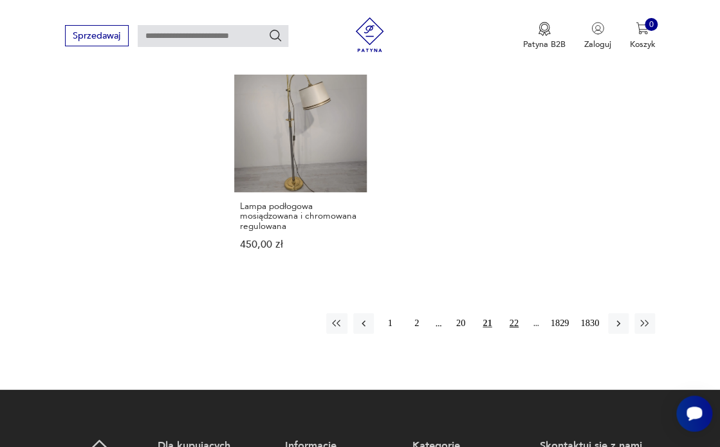
click at [516, 313] on button "22" at bounding box center [514, 323] width 21 height 21
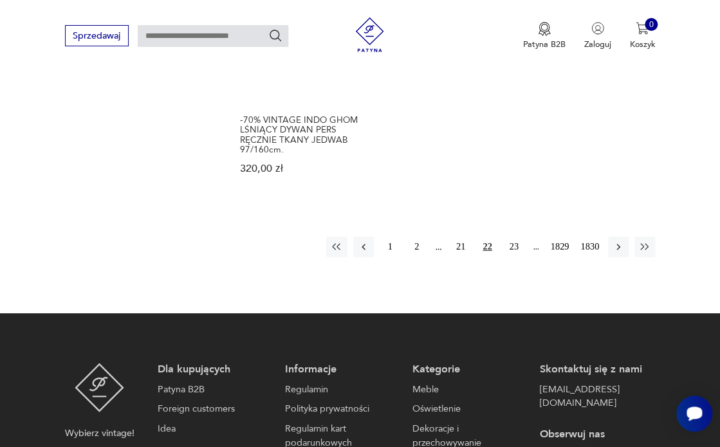
scroll to position [1613, 0]
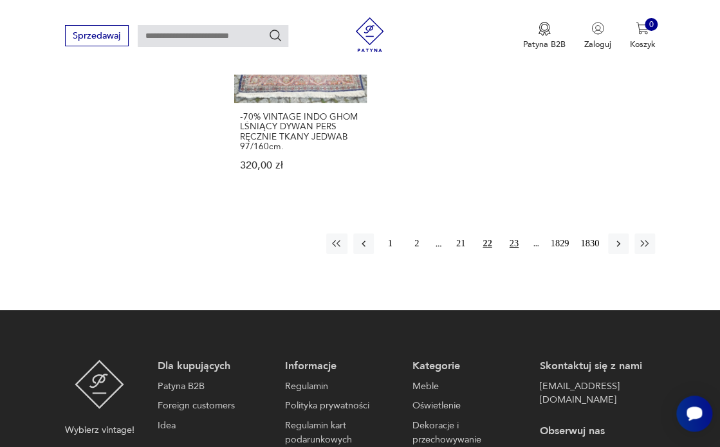
click at [515, 234] on button "23" at bounding box center [514, 244] width 21 height 21
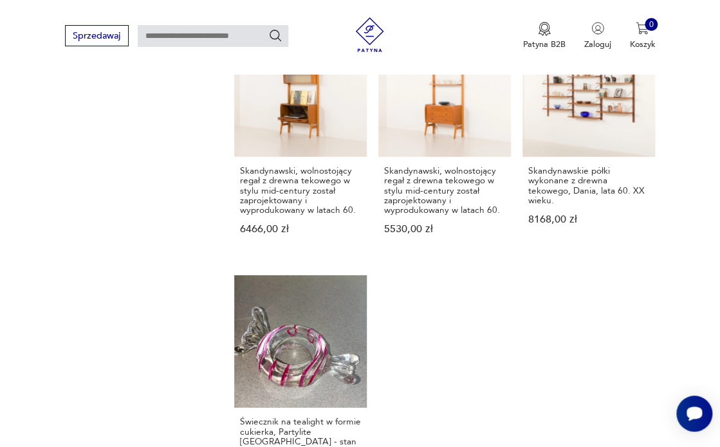
scroll to position [1399, 0]
